Goal: Task Accomplishment & Management: Complete application form

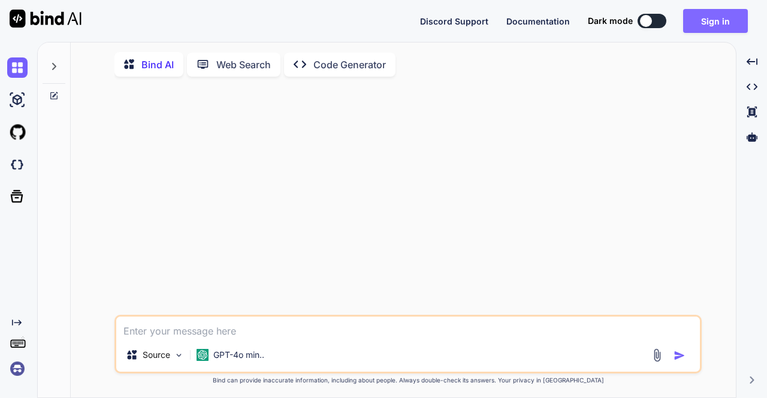
click at [728, 23] on button "Sign in" at bounding box center [715, 21] width 65 height 24
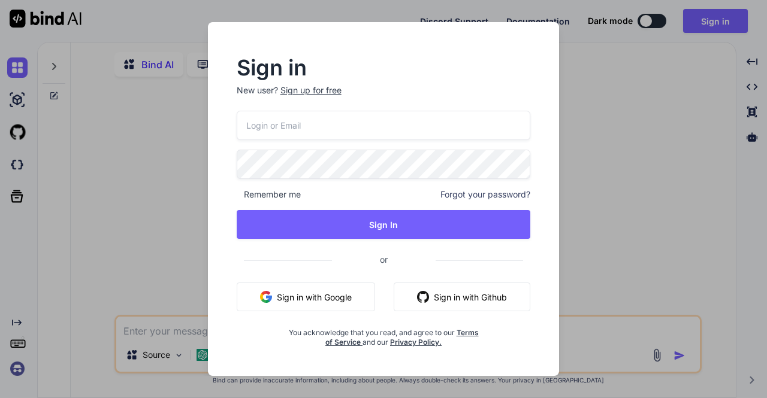
click at [309, 92] on div "Sign up for free" at bounding box center [310, 90] width 61 height 12
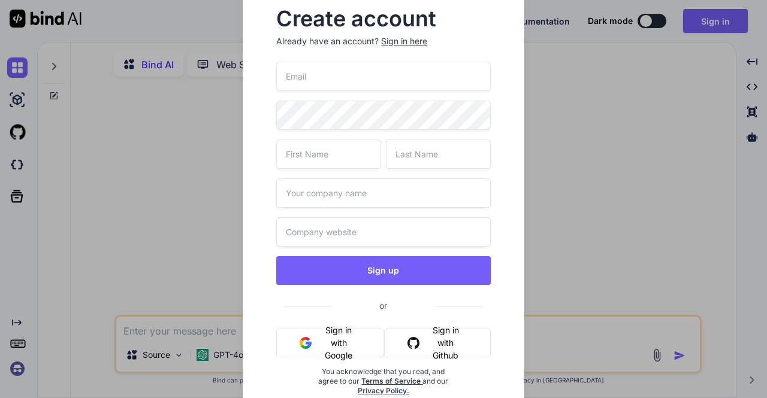
click at [322, 78] on input "email" at bounding box center [383, 76] width 214 height 29
paste input "[EMAIL_ADDRESS][DOMAIN_NAME]"
type input "[EMAIL_ADDRESS][DOMAIN_NAME]"
click at [310, 150] on input "text" at bounding box center [328, 154] width 105 height 29
type input "N"
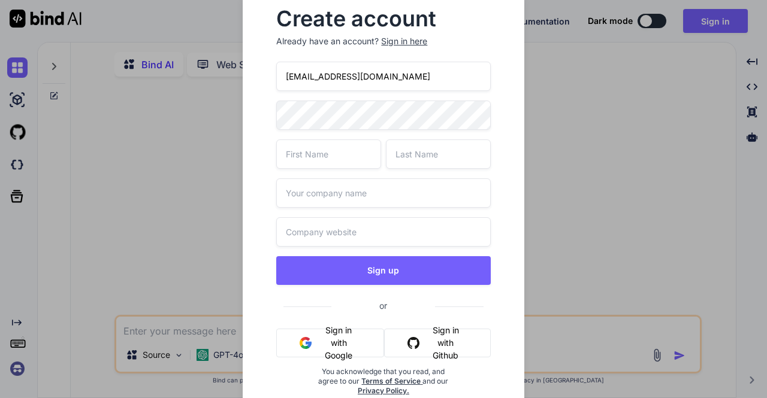
type input "j"
click at [310, 150] on input "abdsdfsdkjf" at bounding box center [328, 154] width 105 height 29
type input "abdsdfsdkjf"
click at [427, 146] on input "text" at bounding box center [438, 154] width 105 height 29
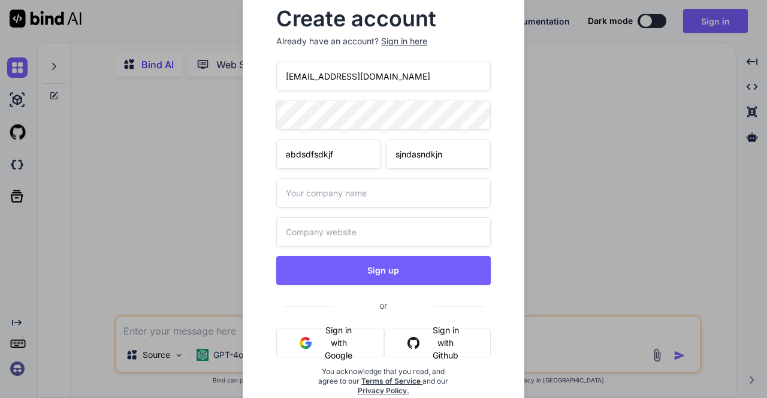
type input "sjndasndkjn"
click at [348, 196] on input "text" at bounding box center [383, 193] width 214 height 29
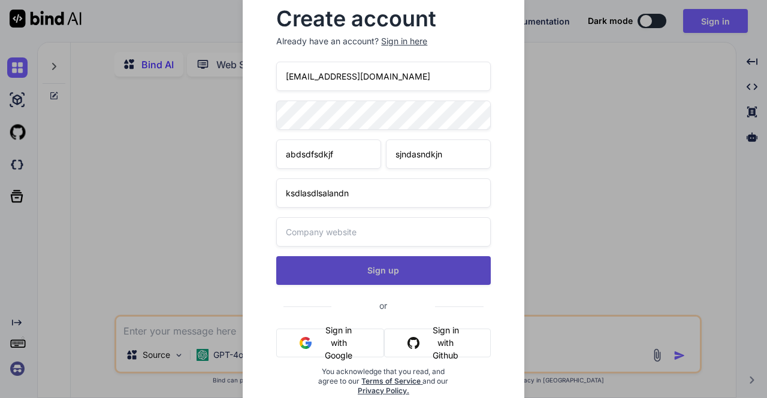
type input "ksdlasdlsalandn"
click at [373, 276] on button "Sign up" at bounding box center [383, 270] width 214 height 29
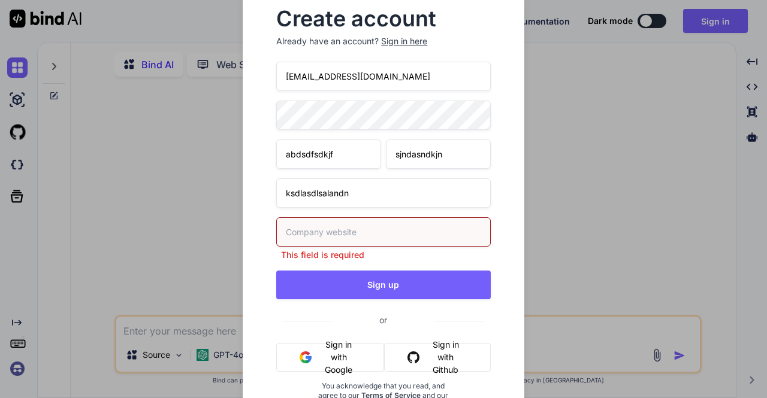
click at [324, 232] on input "text" at bounding box center [383, 231] width 214 height 29
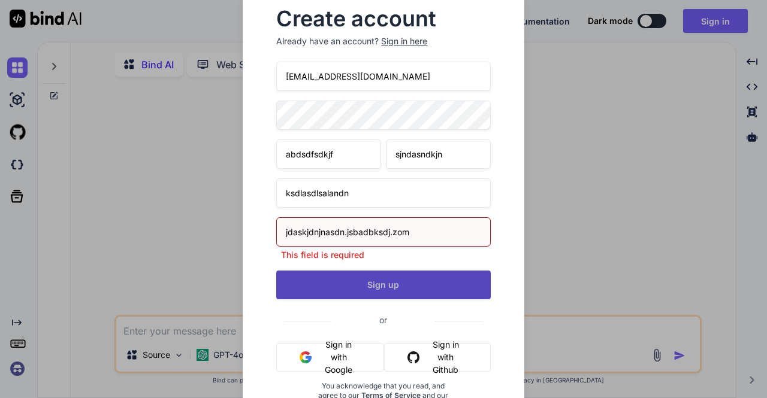
type input "jdaskjdnjnasdn.jsbadbksdj.zom"
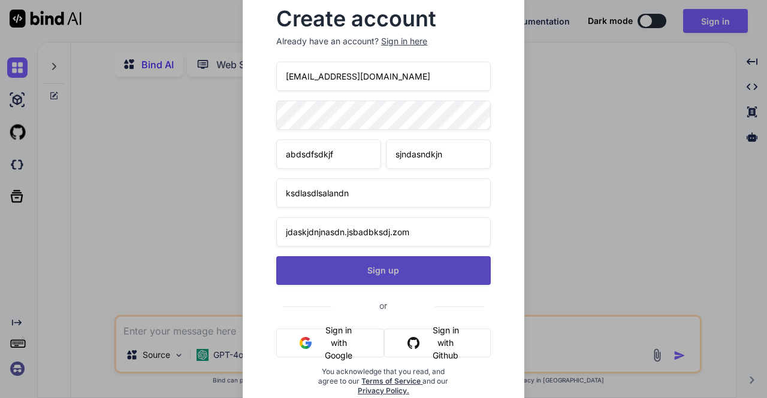
click at [348, 288] on div "[EMAIL_ADDRESS][DOMAIN_NAME] abdsdfsdkjf sjndasndkjn ksdlasdlsalandn jdaskjdnjn…" at bounding box center [383, 243] width 214 height 363
click at [391, 270] on button "Sign up" at bounding box center [383, 270] width 214 height 29
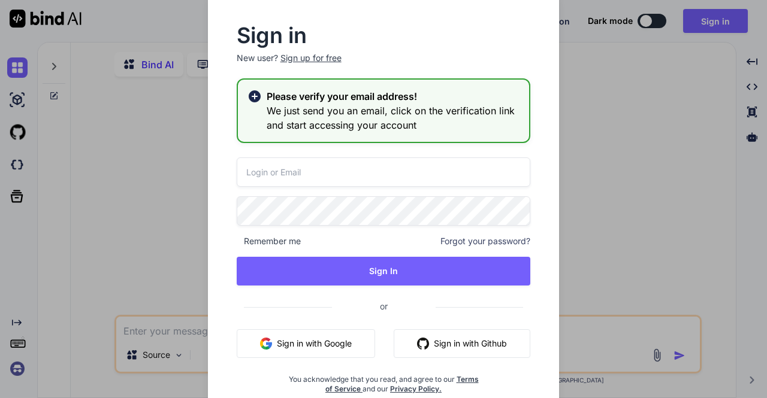
click at [275, 172] on input "email" at bounding box center [384, 172] width 294 height 29
paste input "[EMAIL_ADDRESS][DOMAIN_NAME]"
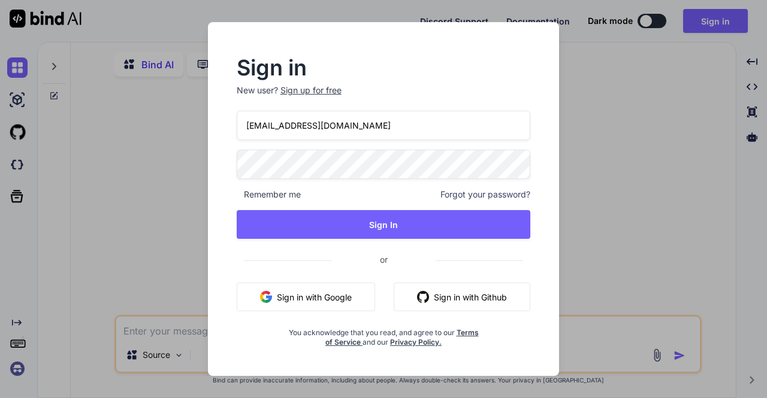
type input "[EMAIL_ADDRESS][DOMAIN_NAME]"
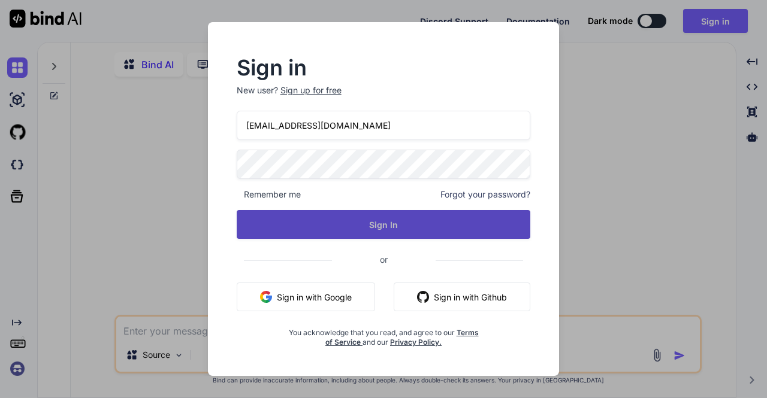
click at [333, 236] on button "Sign In" at bounding box center [384, 224] width 294 height 29
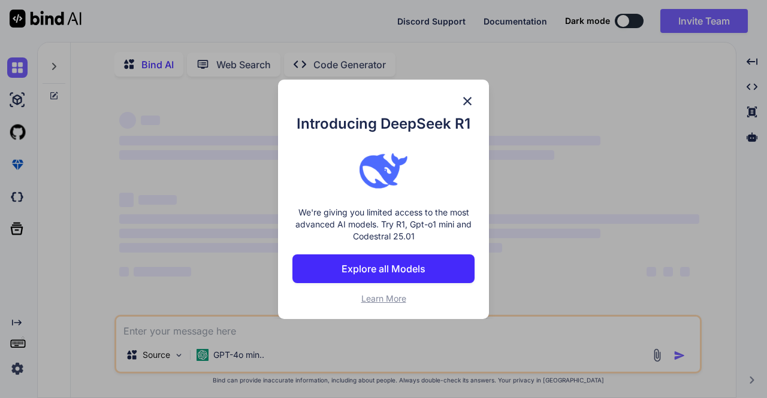
click at [470, 96] on img at bounding box center [467, 101] width 14 height 14
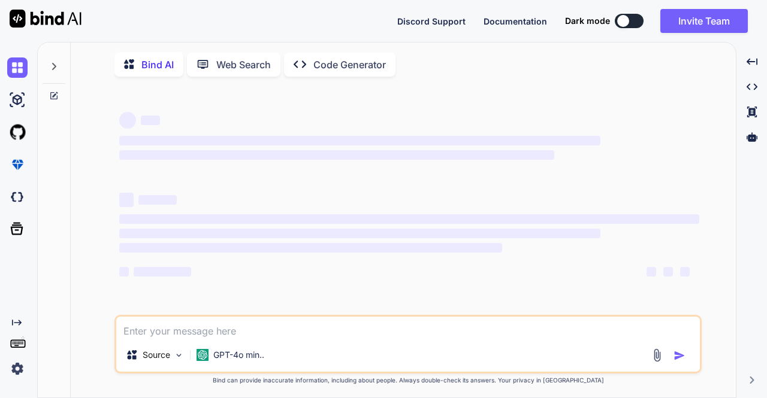
click at [149, 329] on textarea at bounding box center [408, 328] width 584 height 22
paste textarea "[EMAIL_ADDRESS][DOMAIN_NAME]"
type textarea "t"
paste textarea "val schema = StructType((1 to 200).map(i => StructField(s"column$i", StringType…"
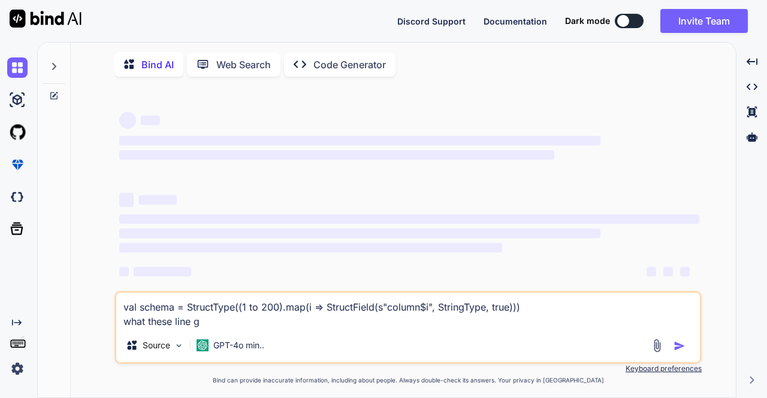
type textarea "val schema = StructType((1 to 200).map(i => StructField(s"column$i", StringType…"
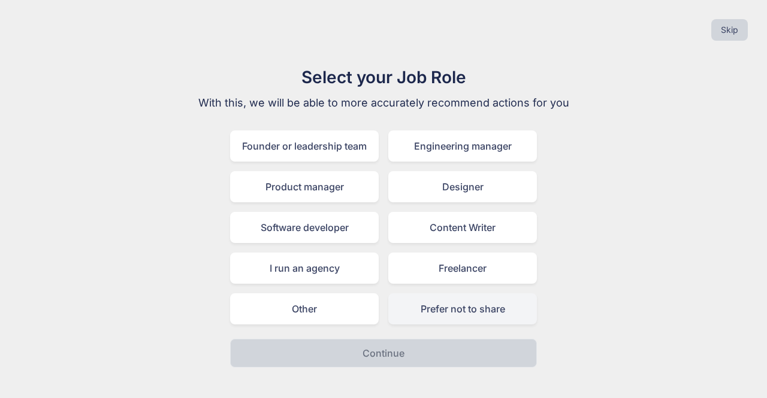
click at [445, 306] on div "Prefer not to share" at bounding box center [462, 309] width 149 height 31
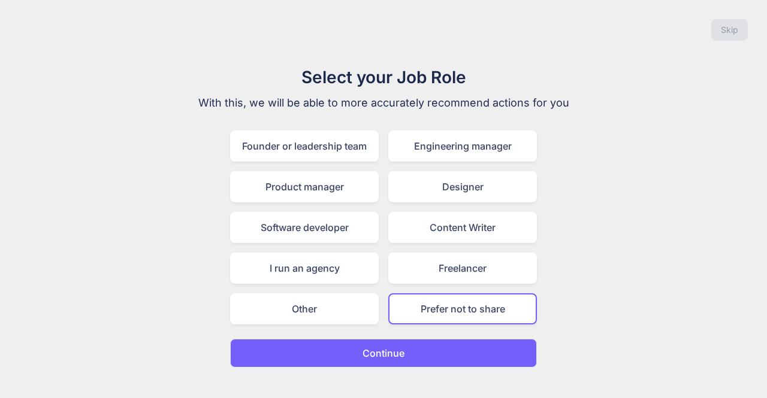
click at [385, 357] on p "Continue" at bounding box center [383, 353] width 42 height 14
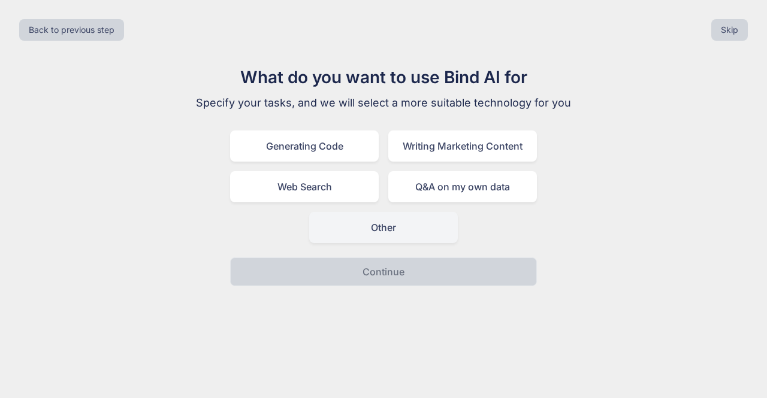
click at [408, 231] on div "Other" at bounding box center [383, 227] width 149 height 31
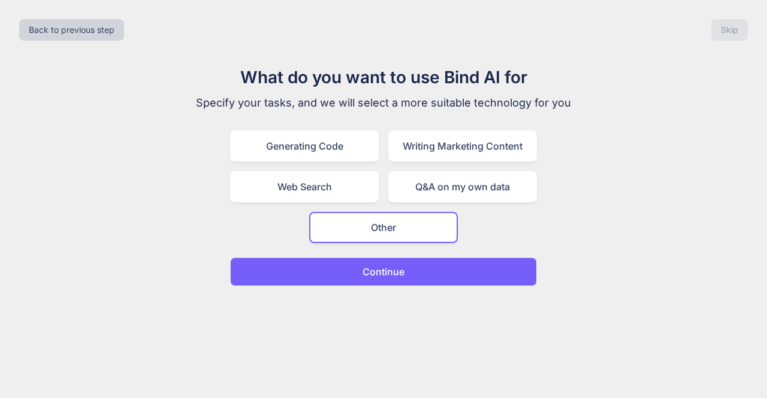
click at [379, 276] on p "Continue" at bounding box center [383, 272] width 42 height 14
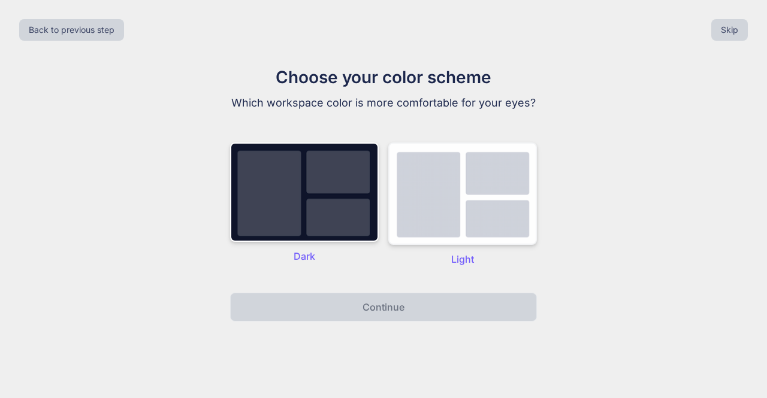
click at [457, 228] on img at bounding box center [462, 194] width 149 height 102
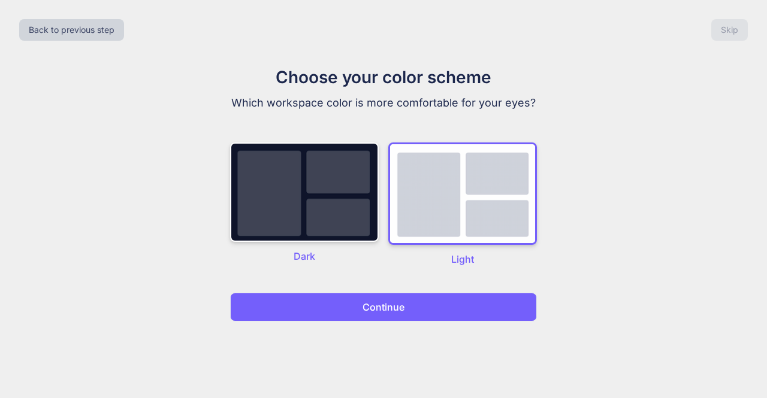
click at [382, 318] on button "Continue" at bounding box center [383, 307] width 307 height 29
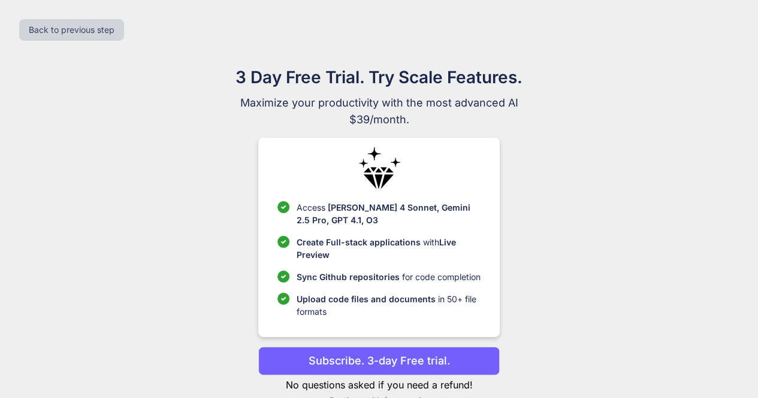
scroll to position [27, 0]
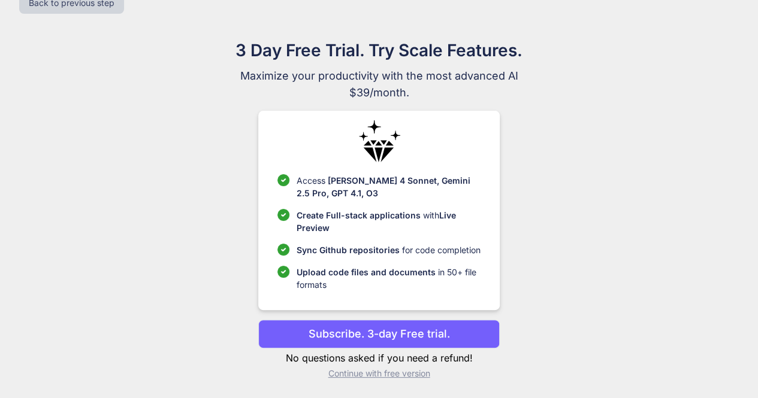
click at [371, 371] on p "Continue with free version" at bounding box center [378, 374] width 241 height 12
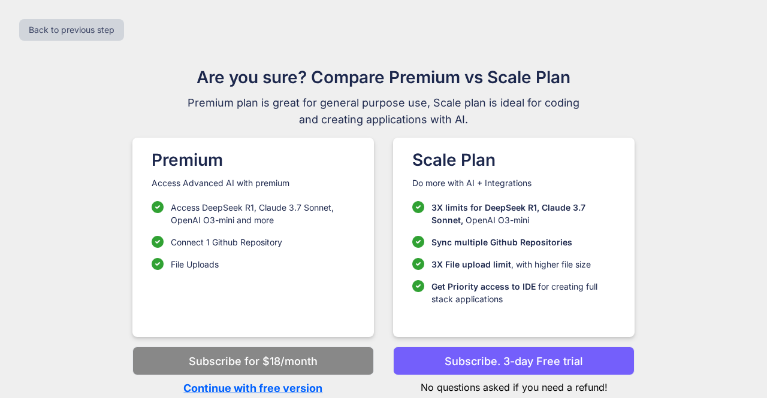
click at [252, 384] on p "Continue with free version" at bounding box center [252, 388] width 241 height 16
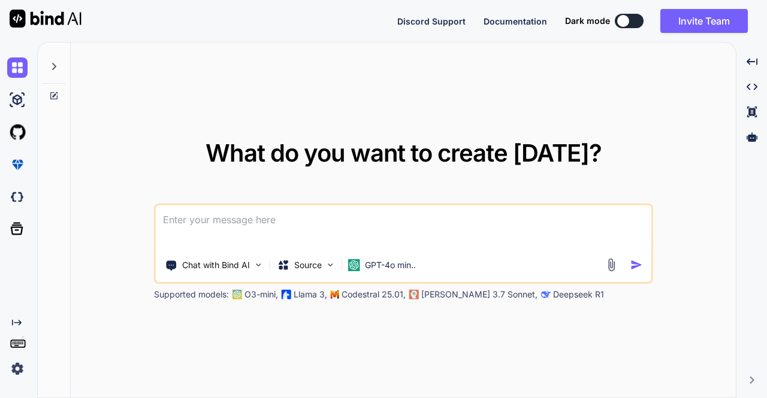
click at [215, 216] on textarea at bounding box center [403, 227] width 495 height 44
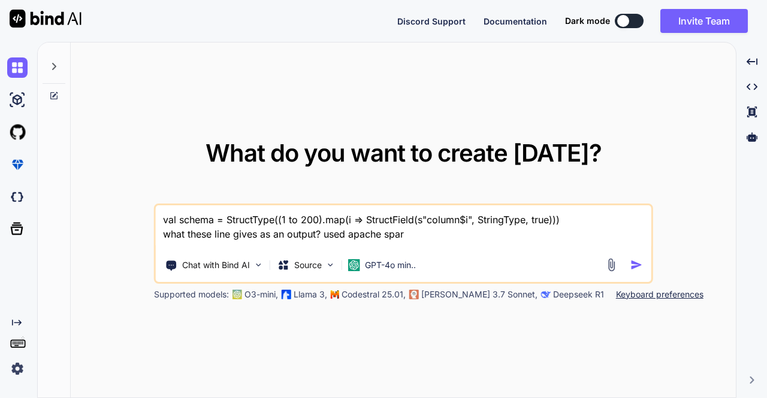
type textarea "val schema = StructType((1 to 200).map(i => StructField(s"column$i", StringType…"
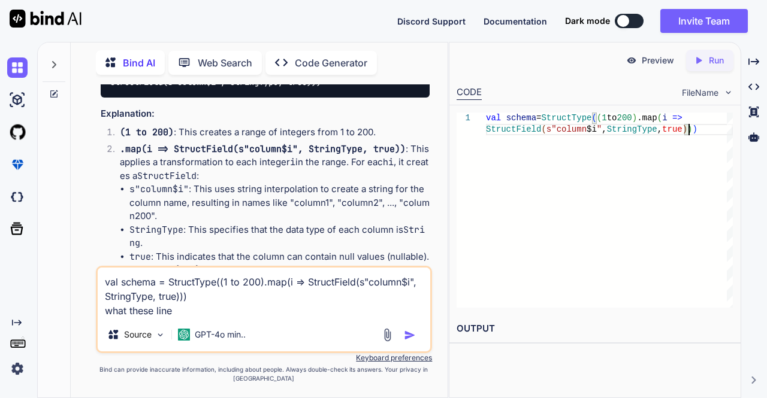
click at [694, 132] on div "val schema = StructType ( ( 1 to 200 ) .map ( i => StructField ( s"column $i " …" at bounding box center [609, 210] width 247 height 195
click at [706, 63] on icon "Created with Pixso." at bounding box center [701, 60] width 16 height 11
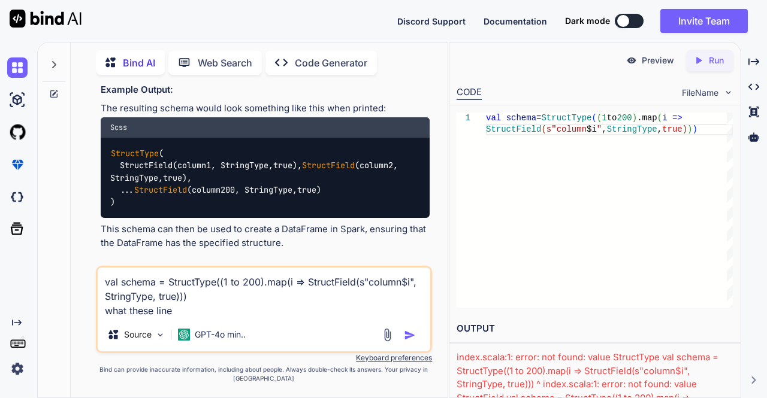
scroll to position [484, 0]
